Goal: Task Accomplishment & Management: Manage account settings

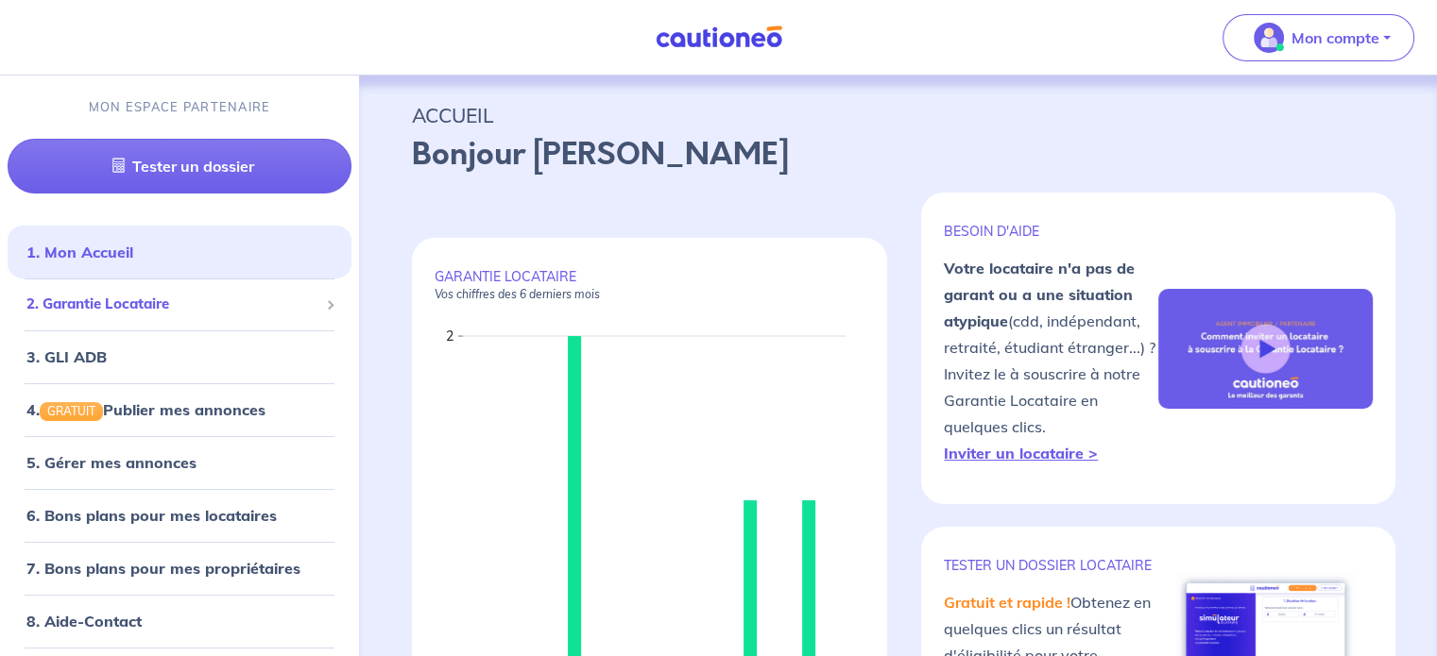
click at [132, 309] on span "2. Garantie Locataire" at bounding box center [172, 305] width 292 height 22
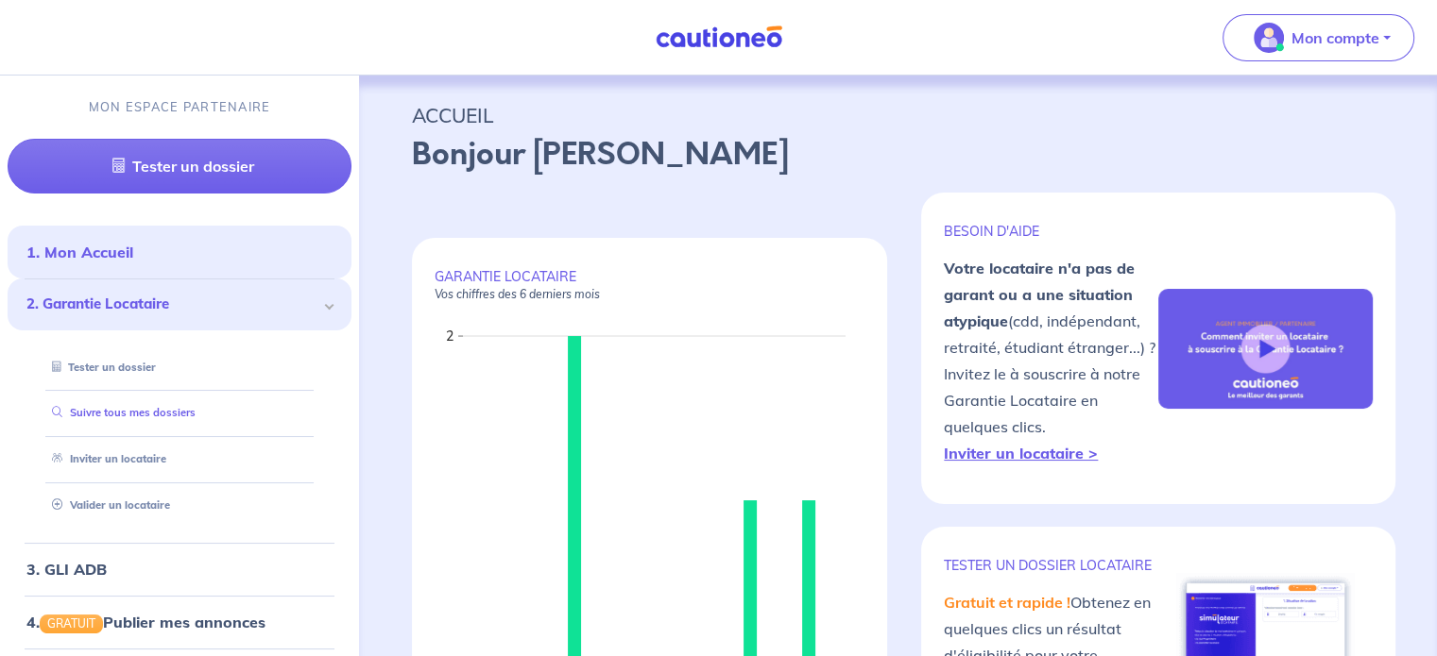
click at [196, 413] on link "Suivre tous mes dossiers" at bounding box center [119, 412] width 151 height 13
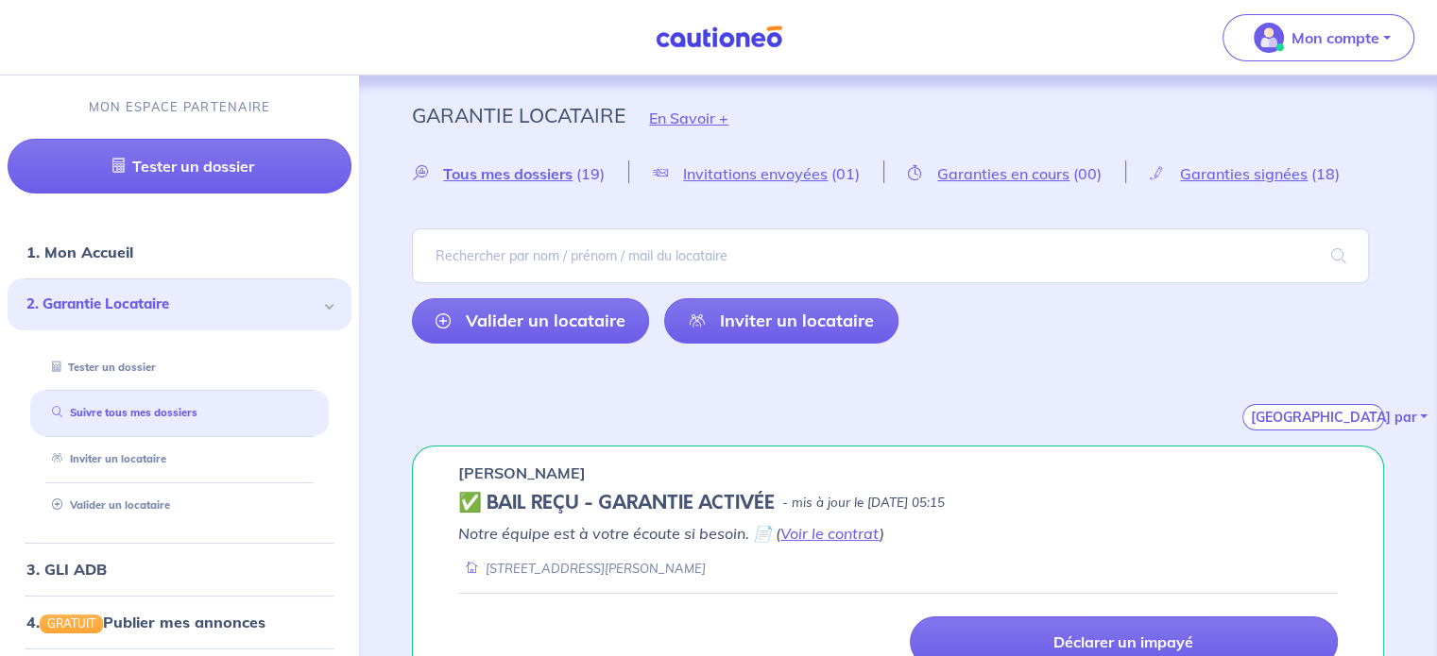
click at [1315, 9] on div "Mon compte" at bounding box center [1326, 37] width 222 height 77
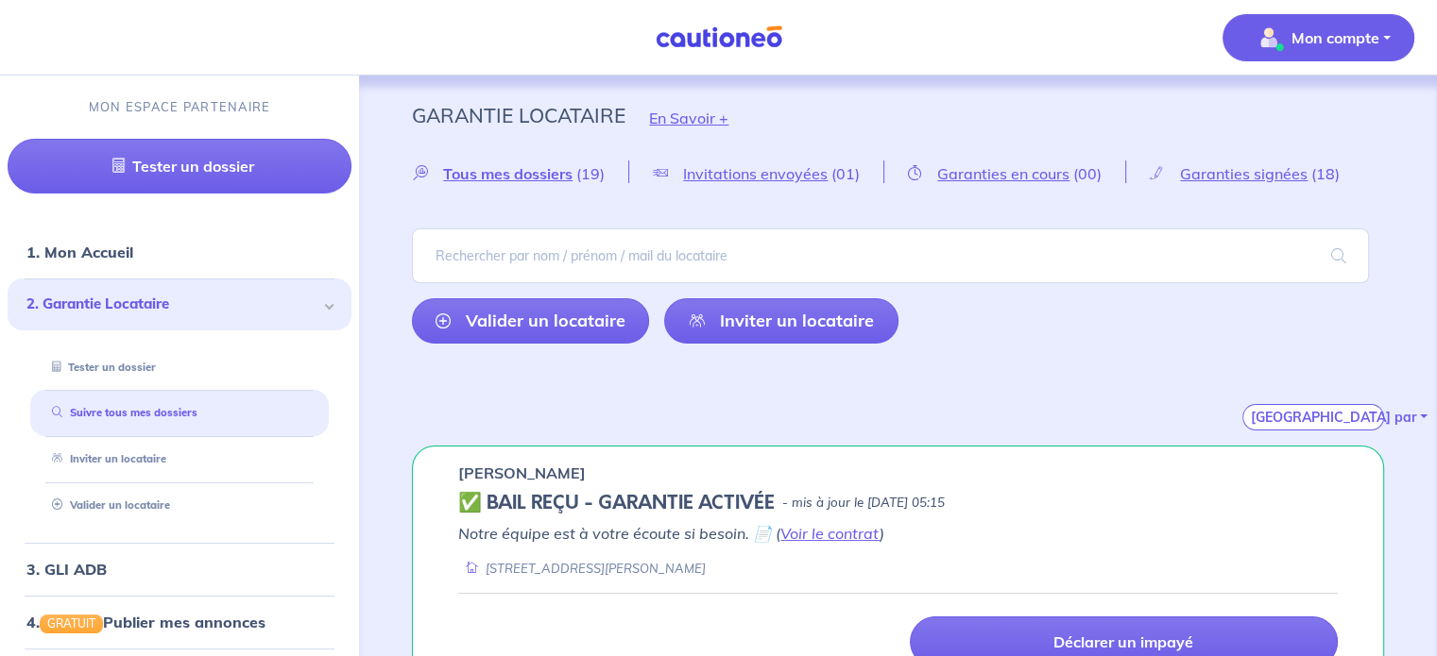
click at [1315, 26] on span "Mon compte" at bounding box center [1312, 38] width 133 height 30
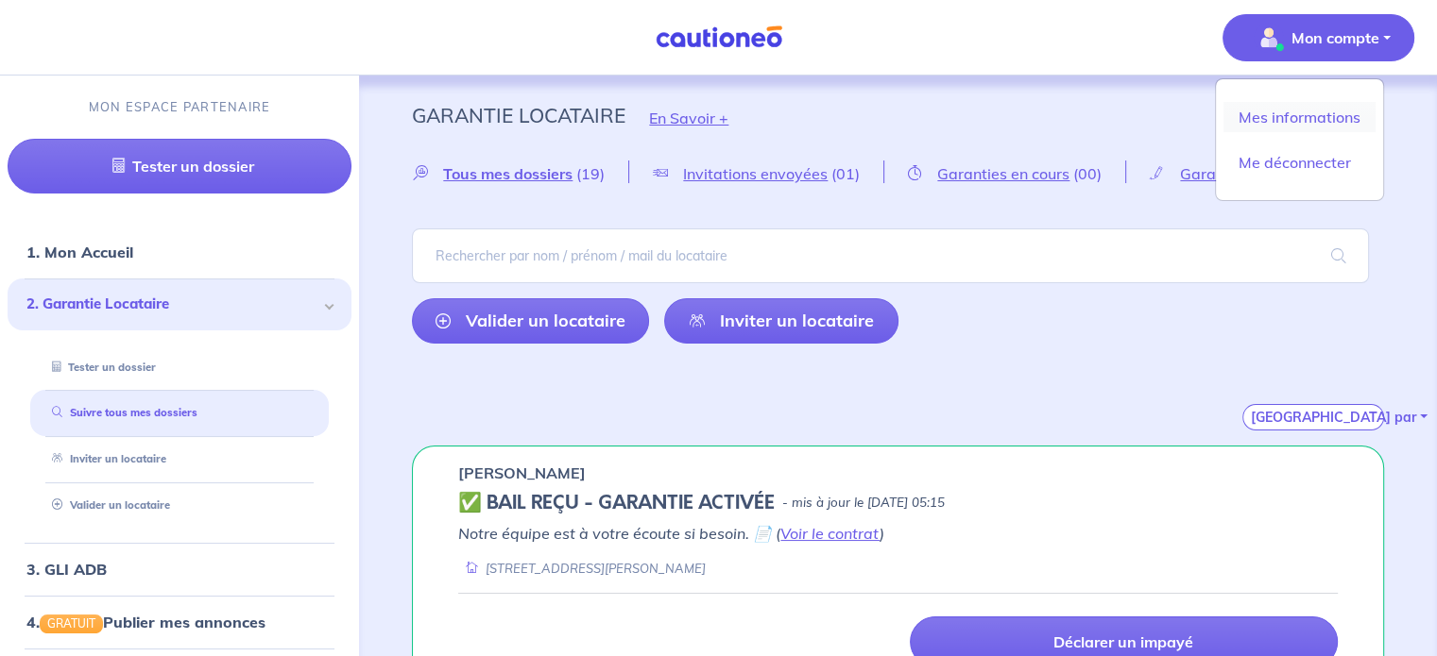
click at [1273, 116] on link "Mes informations" at bounding box center [1299, 117] width 152 height 30
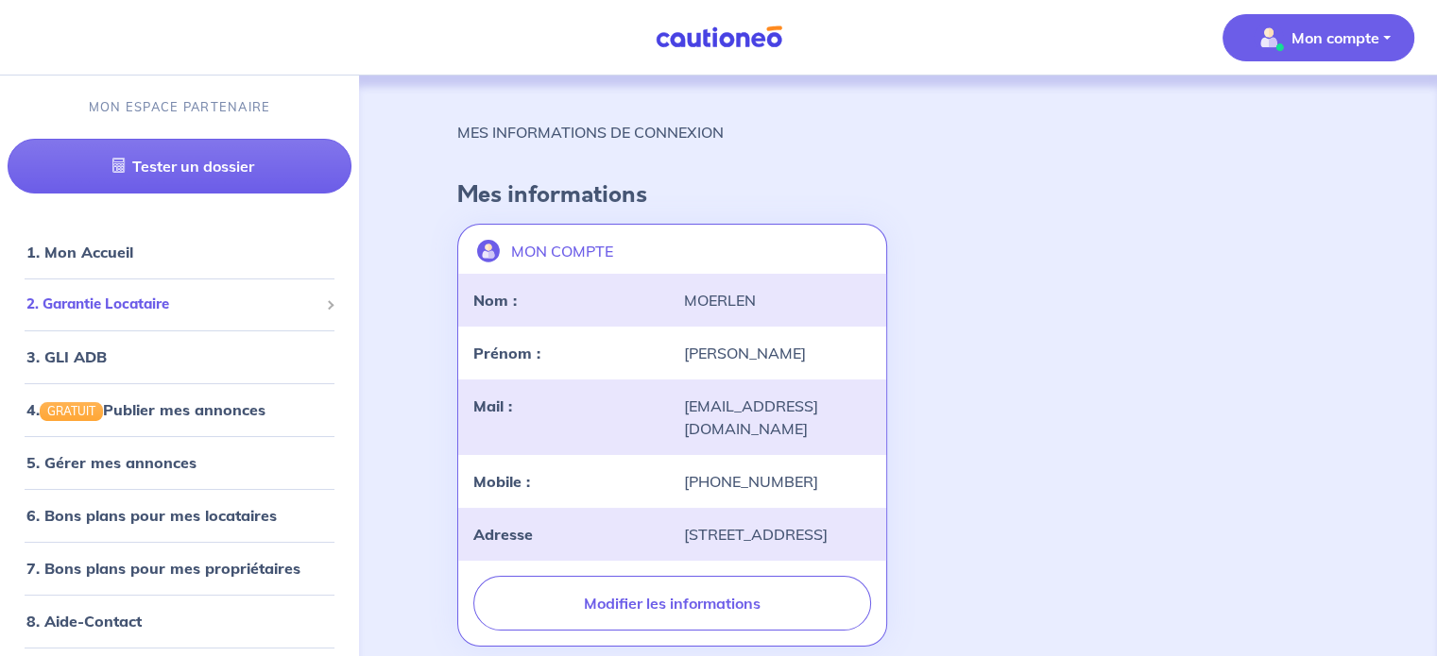
click at [95, 306] on span "2. Garantie Locataire" at bounding box center [172, 305] width 292 height 22
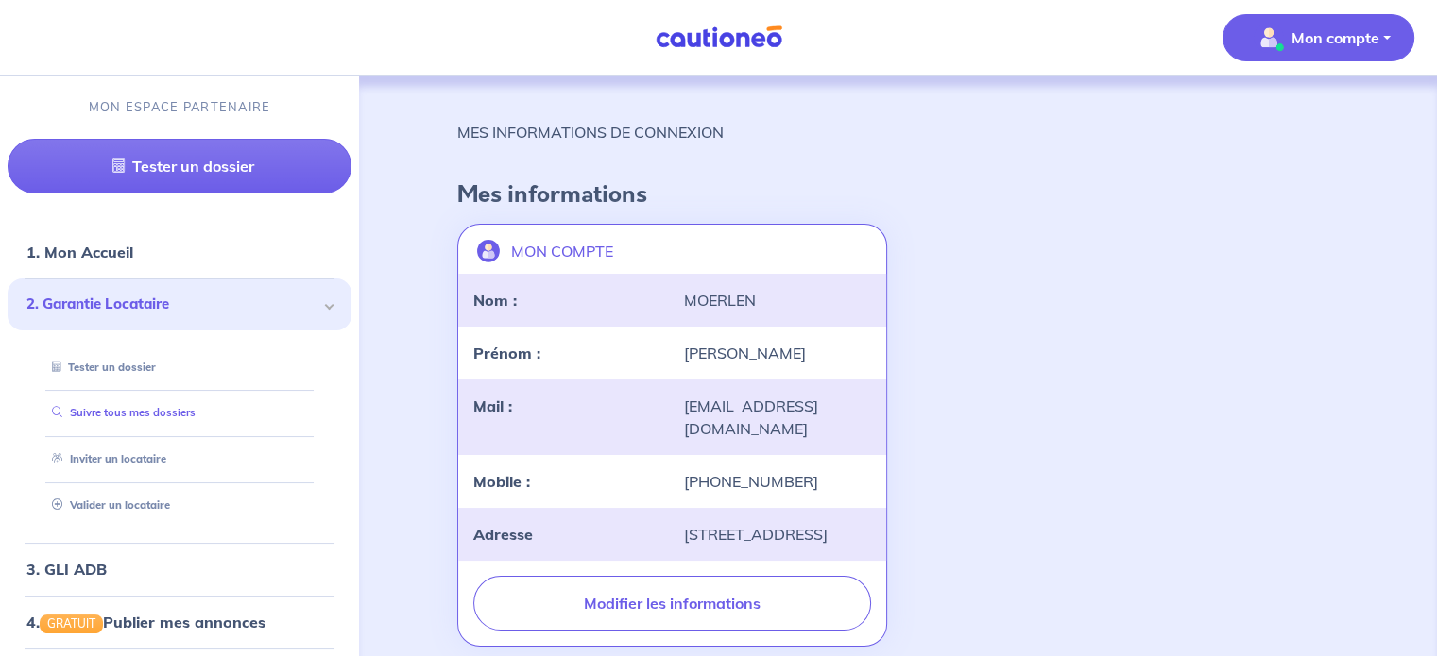
click at [113, 419] on link "Suivre tous mes dossiers" at bounding box center [119, 412] width 151 height 13
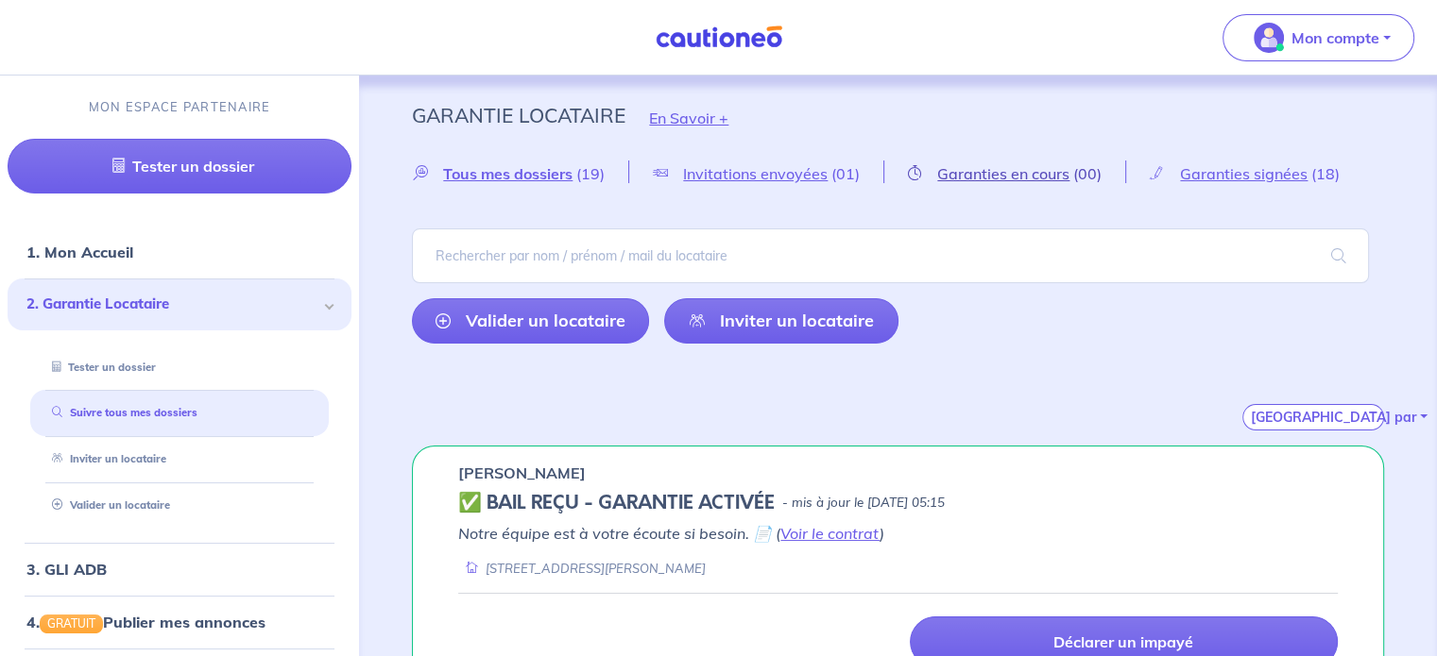
click at [984, 173] on span "Garanties en cours" at bounding box center [1003, 173] width 132 height 19
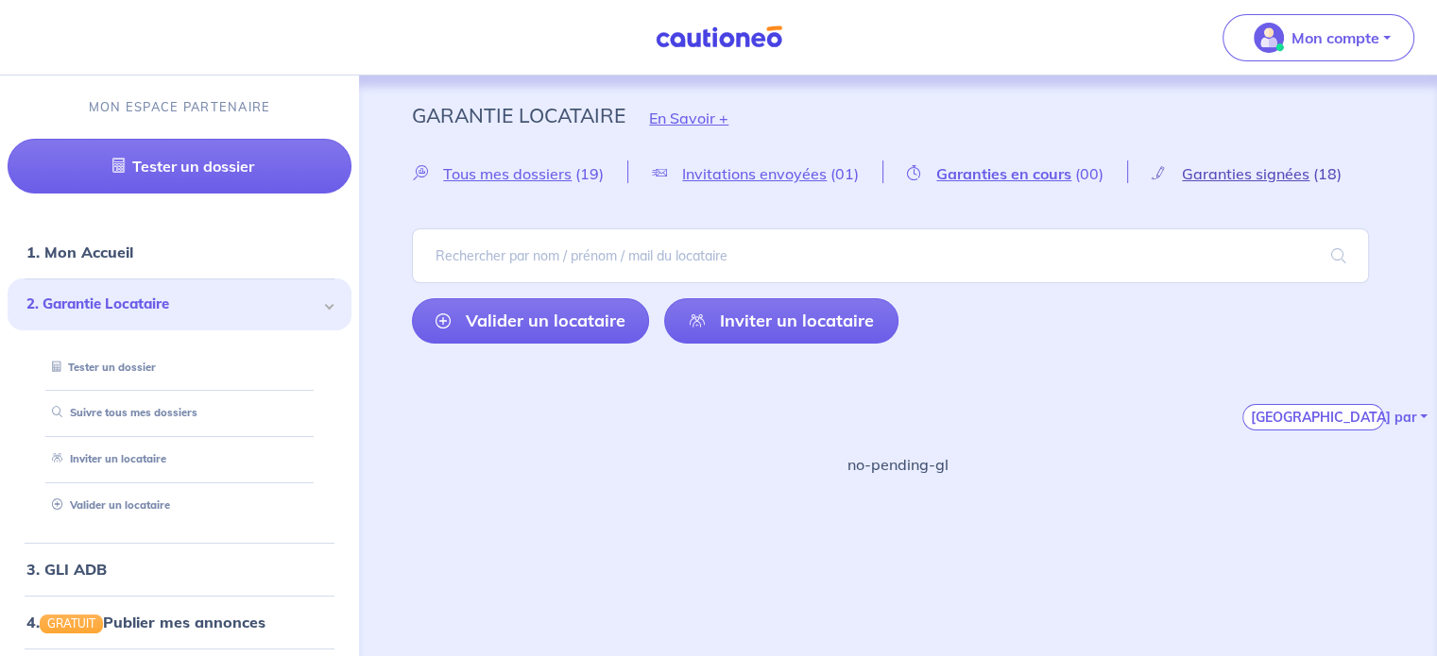
click at [1243, 174] on span "Garanties signées" at bounding box center [1246, 173] width 128 height 19
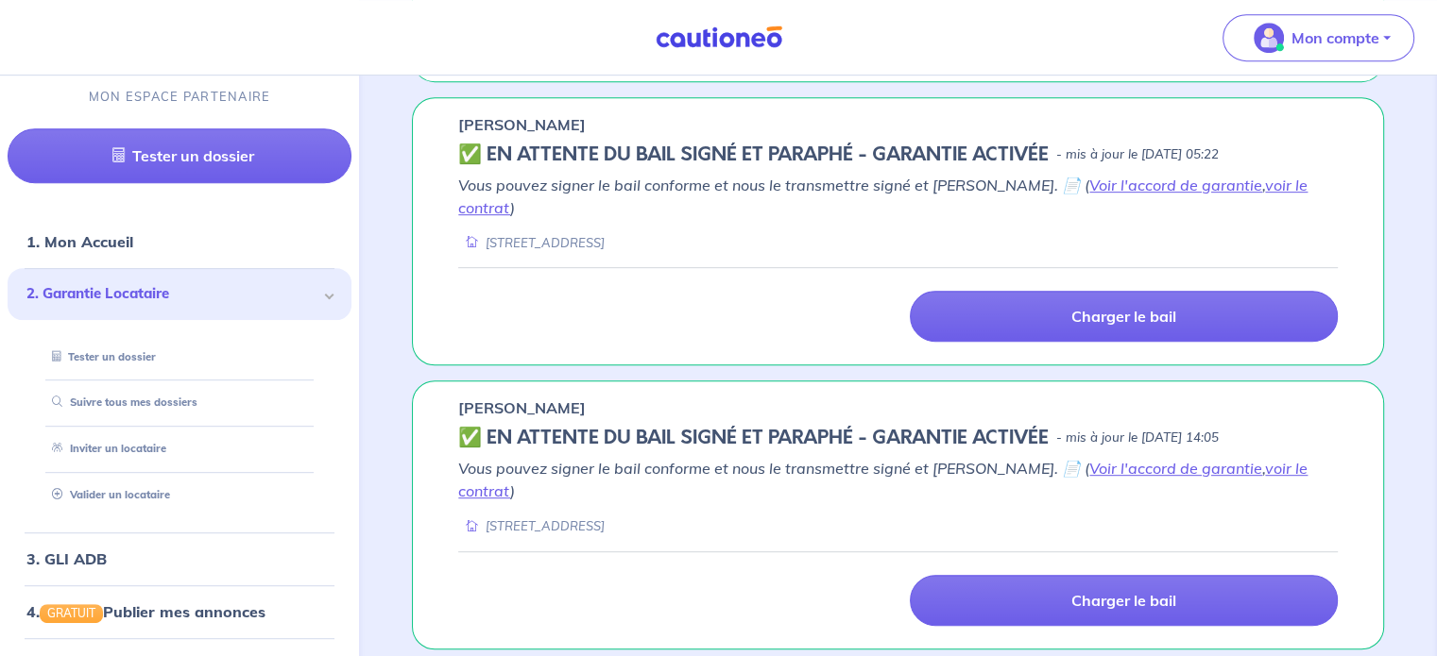
scroll to position [903, 0]
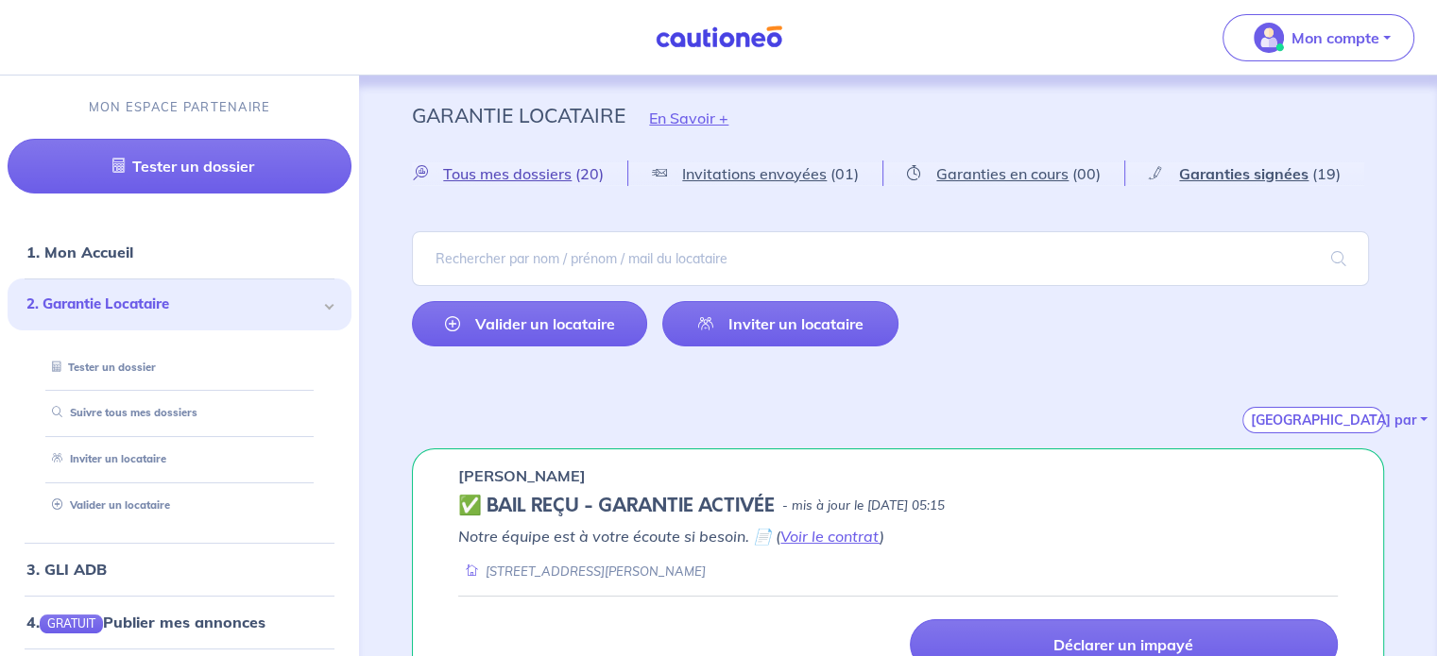
click at [510, 177] on span "Tous mes dossiers" at bounding box center [507, 173] width 128 height 19
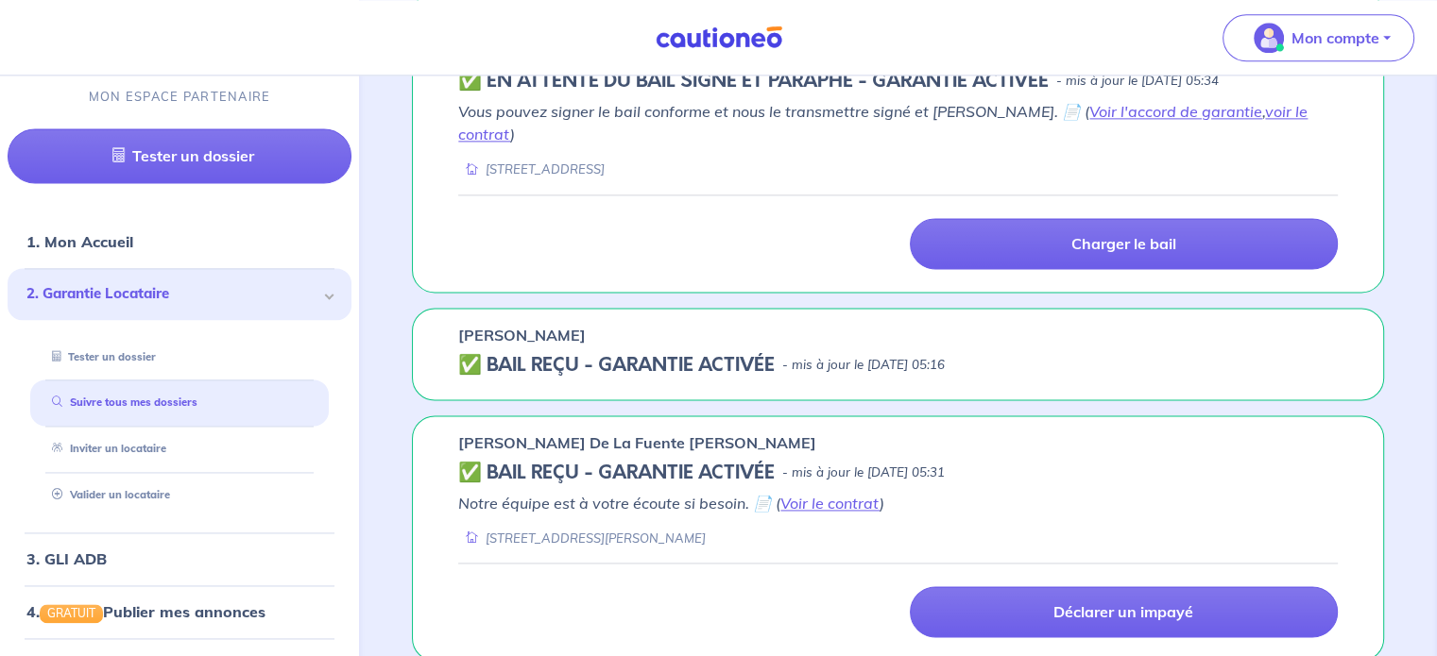
scroll to position [2599, 0]
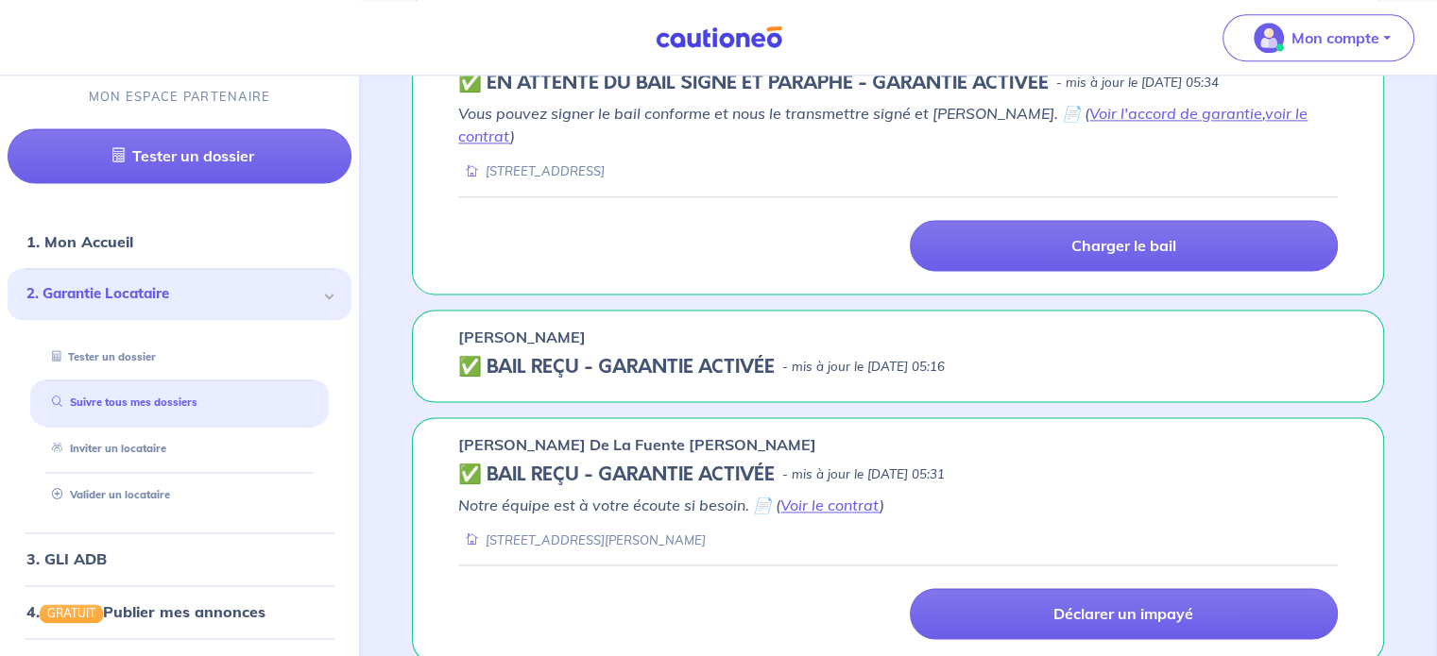
drag, startPoint x: 1050, startPoint y: 242, endPoint x: 1234, endPoint y: 264, distance: 185.4
click at [1234, 310] on div "Benedicte Regis ✅ BAIL REÇU - GARANTIE ACTIVÉE - mis à jour le 30 août 2025 à 0…" at bounding box center [898, 356] width 972 height 93
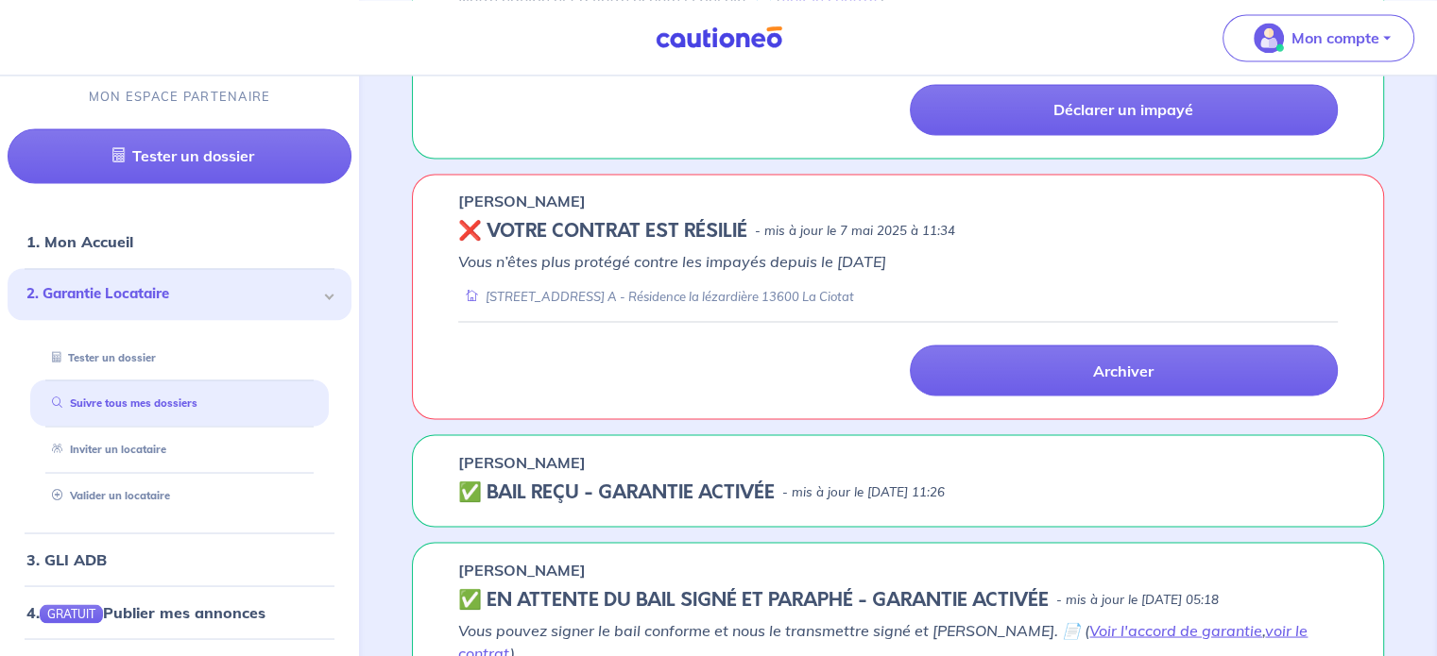
scroll to position [3261, 0]
drag, startPoint x: 586, startPoint y: 336, endPoint x: 450, endPoint y: 335, distance: 136.0
click at [450, 434] on div "Tina Ferreira Fins ✅ BAIL REÇU - GARANTIE ACTIVÉE - mis à jour le 7 mai 2025 à …" at bounding box center [898, 480] width 972 height 93
copy p "[PERSON_NAME]"
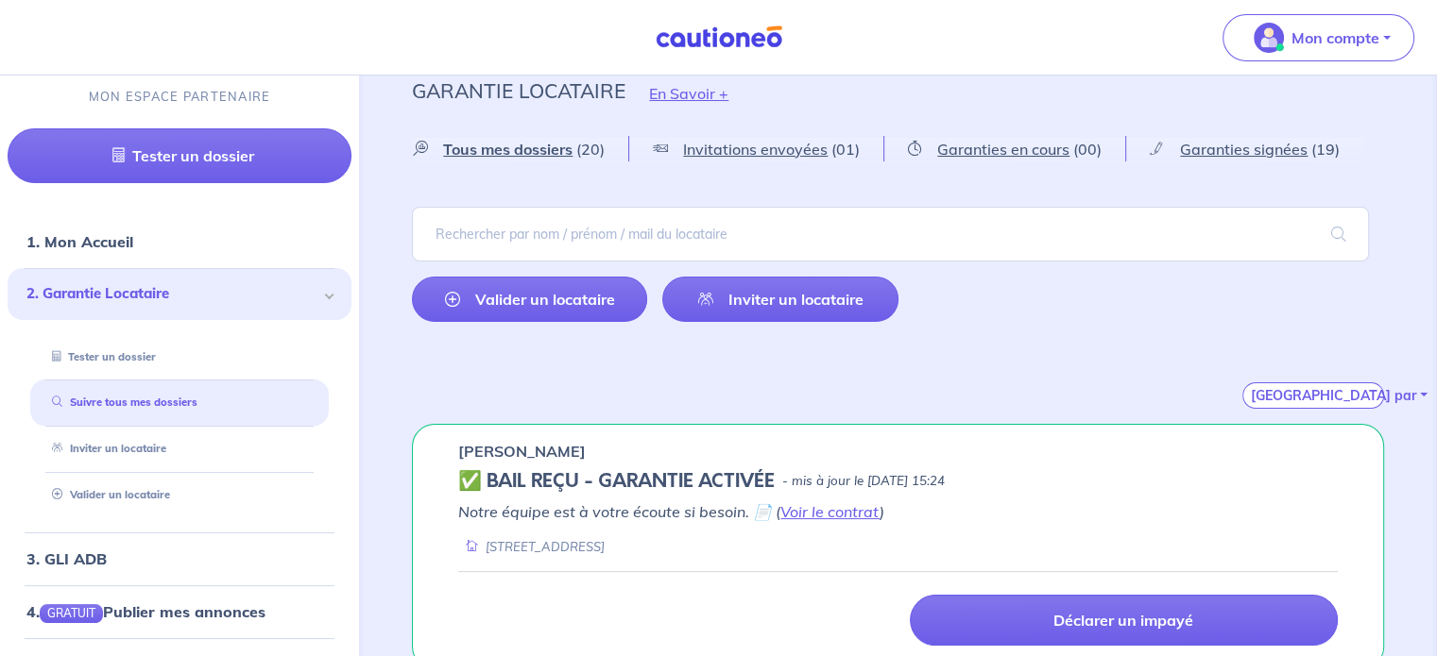
scroll to position [0, 0]
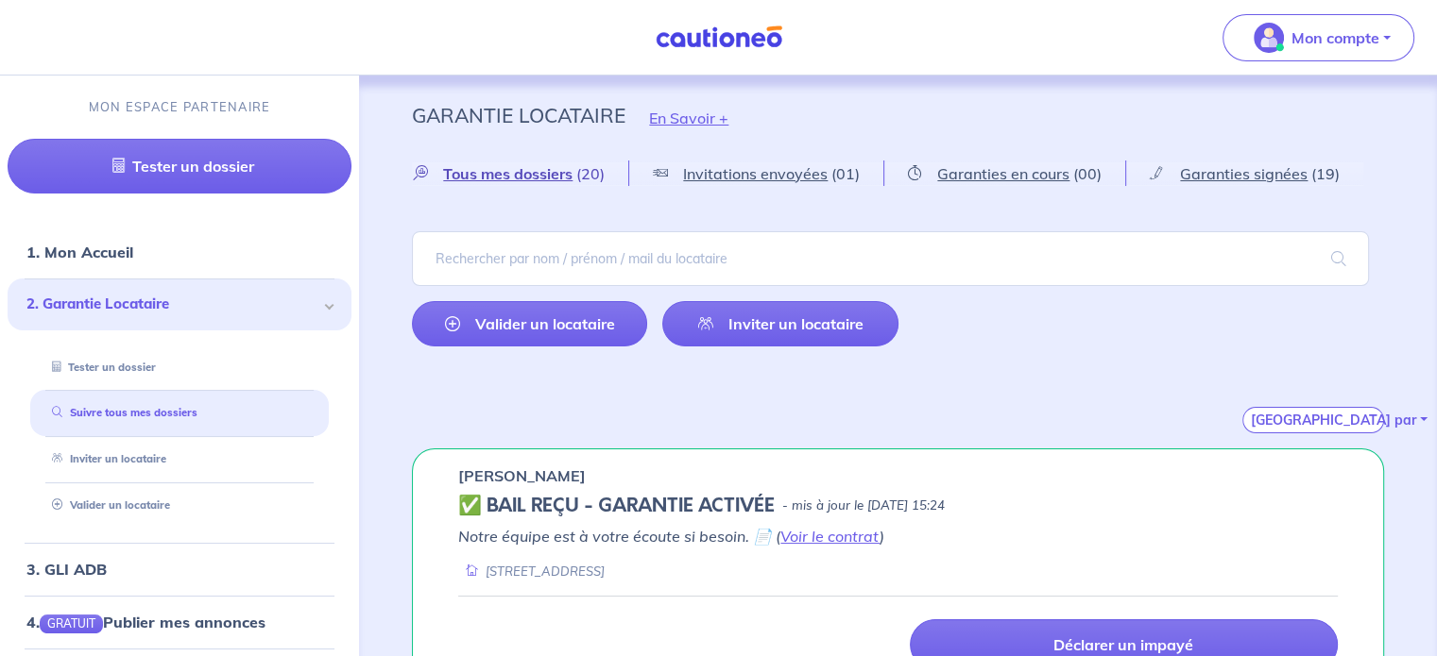
click at [553, 184] on link "Tous mes dossiers (20)" at bounding box center [520, 174] width 216 height 25
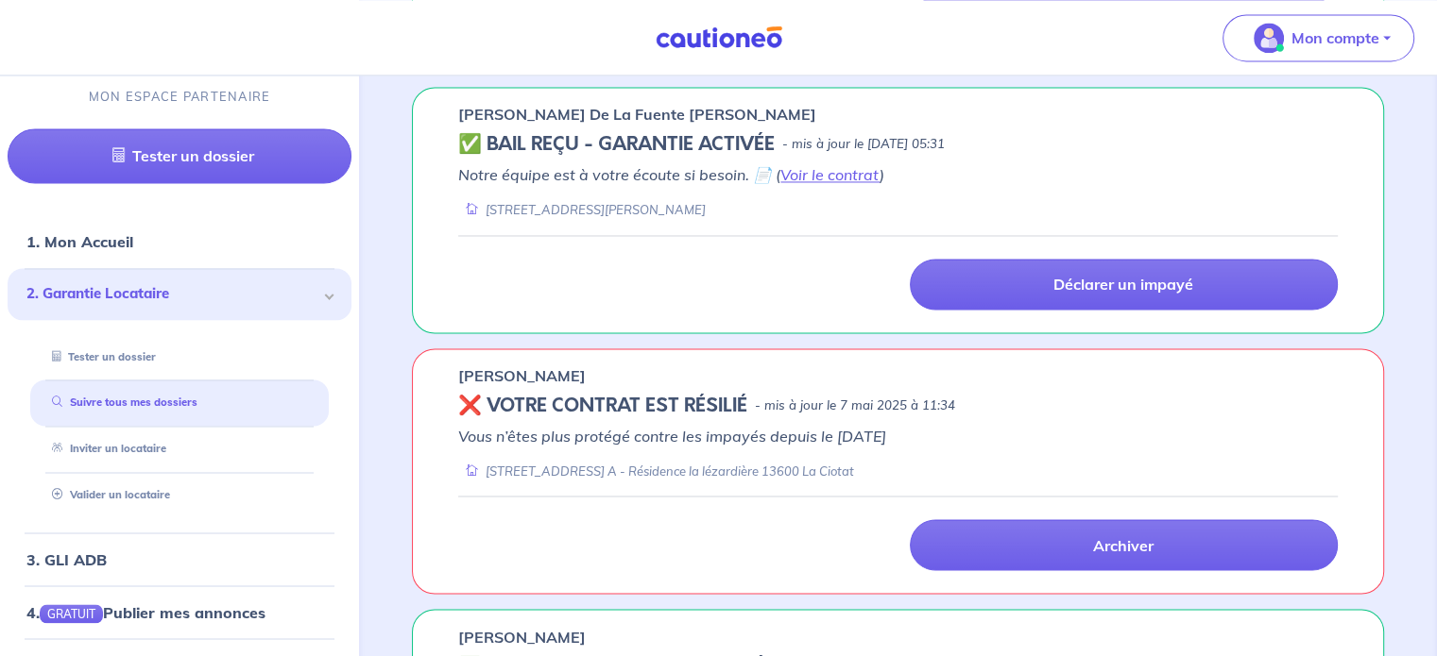
scroll to position [3087, 0]
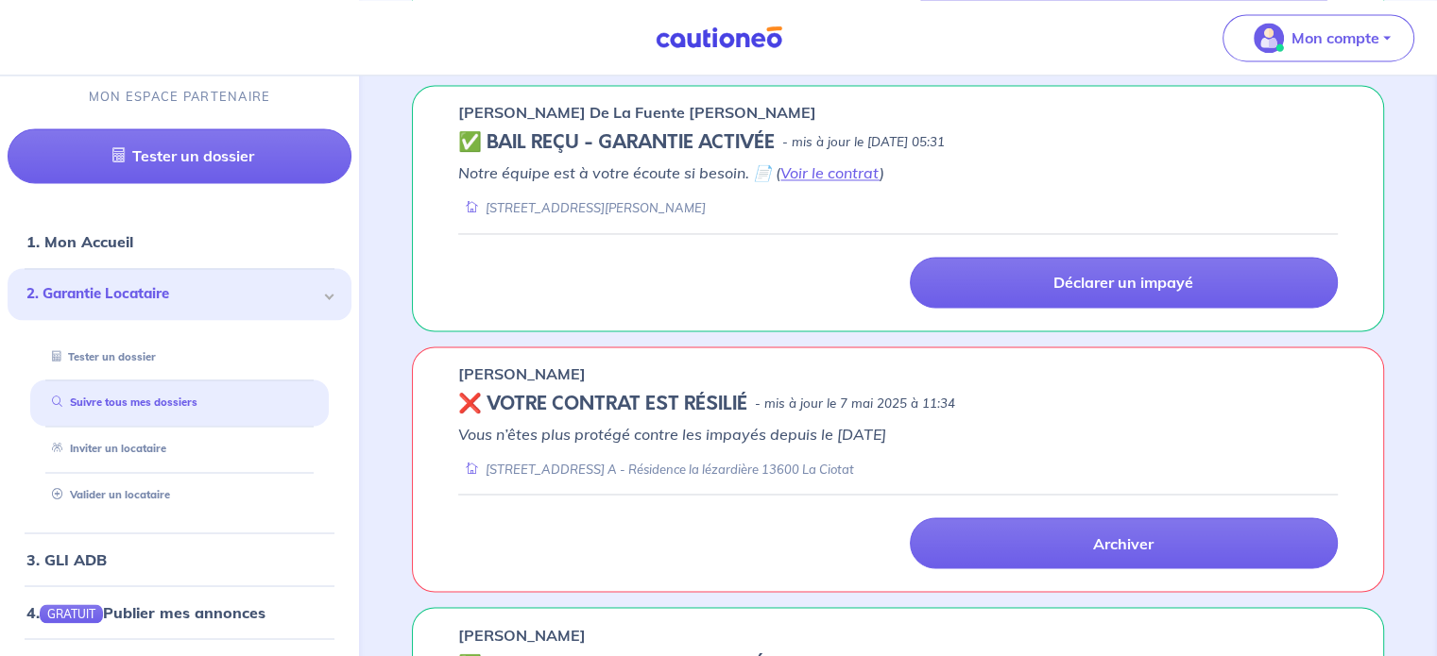
drag, startPoint x: 0, startPoint y: 427, endPoint x: 8, endPoint y: 380, distance: 47.8
click at [0, 427] on ul "1. Mon Accueil 2. Garantie Locataire Tester un dossier Suivre tous mes dossiers…" at bounding box center [179, 560] width 359 height 688
